Goal: Task Accomplishment & Management: Manage account settings

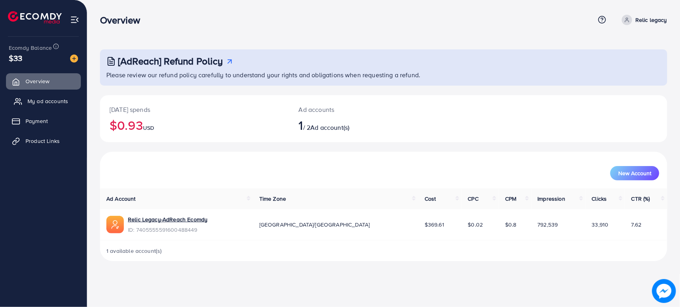
click at [51, 106] on link "My ad accounts" at bounding box center [43, 101] width 75 height 16
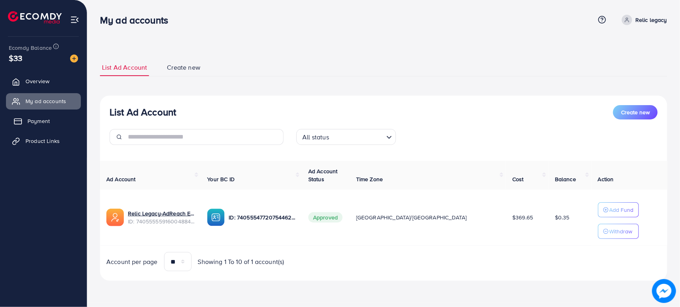
click at [42, 120] on span "Payment" at bounding box center [39, 121] width 22 height 8
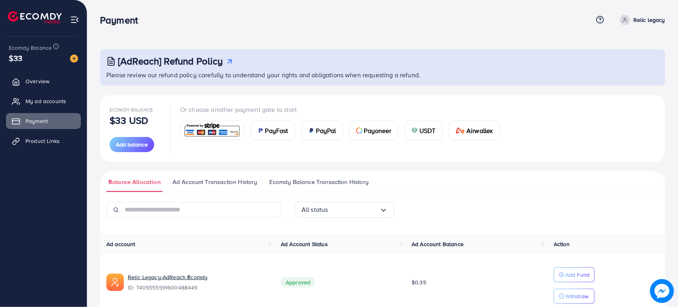
click at [370, 29] on div "Payment Help Center Contact Support Term and policy About Us Relic legacy Profi…" at bounding box center [383, 20] width 566 height 22
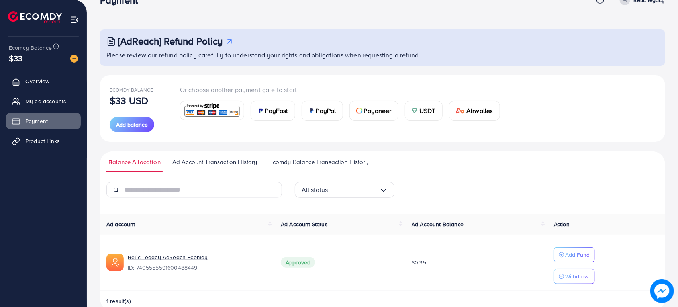
scroll to position [37, 0]
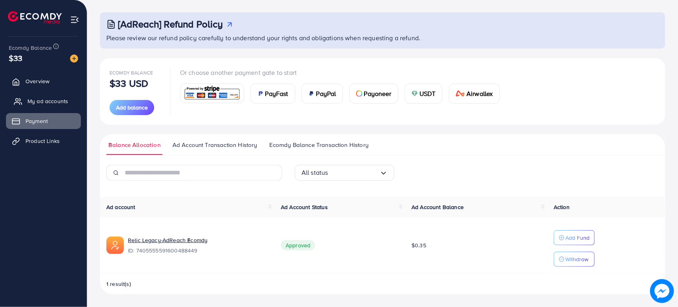
click at [52, 98] on span "My ad accounts" at bounding box center [48, 101] width 41 height 8
